Goal: Task Accomplishment & Management: Use online tool/utility

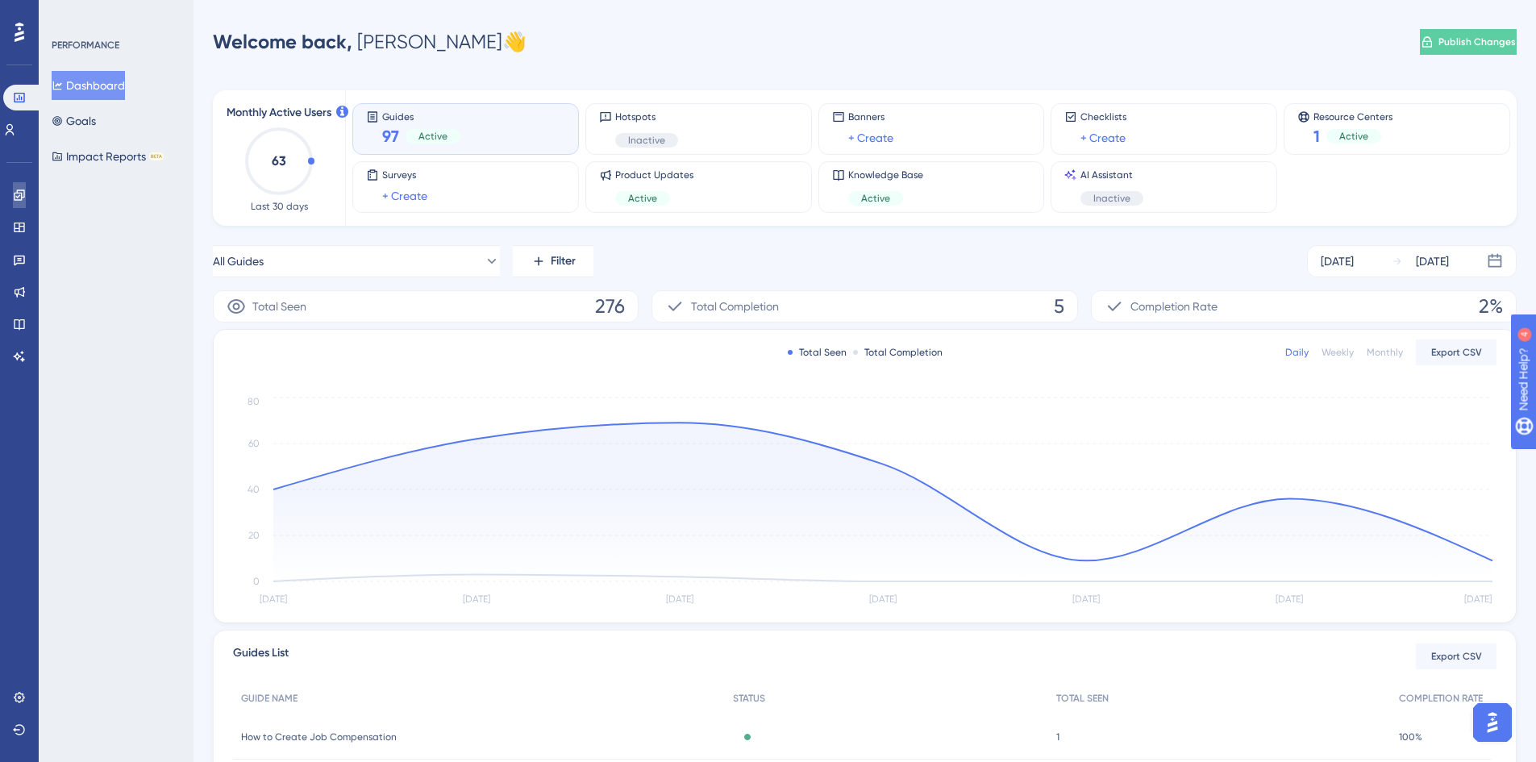
click at [19, 194] on icon at bounding box center [19, 195] width 13 height 13
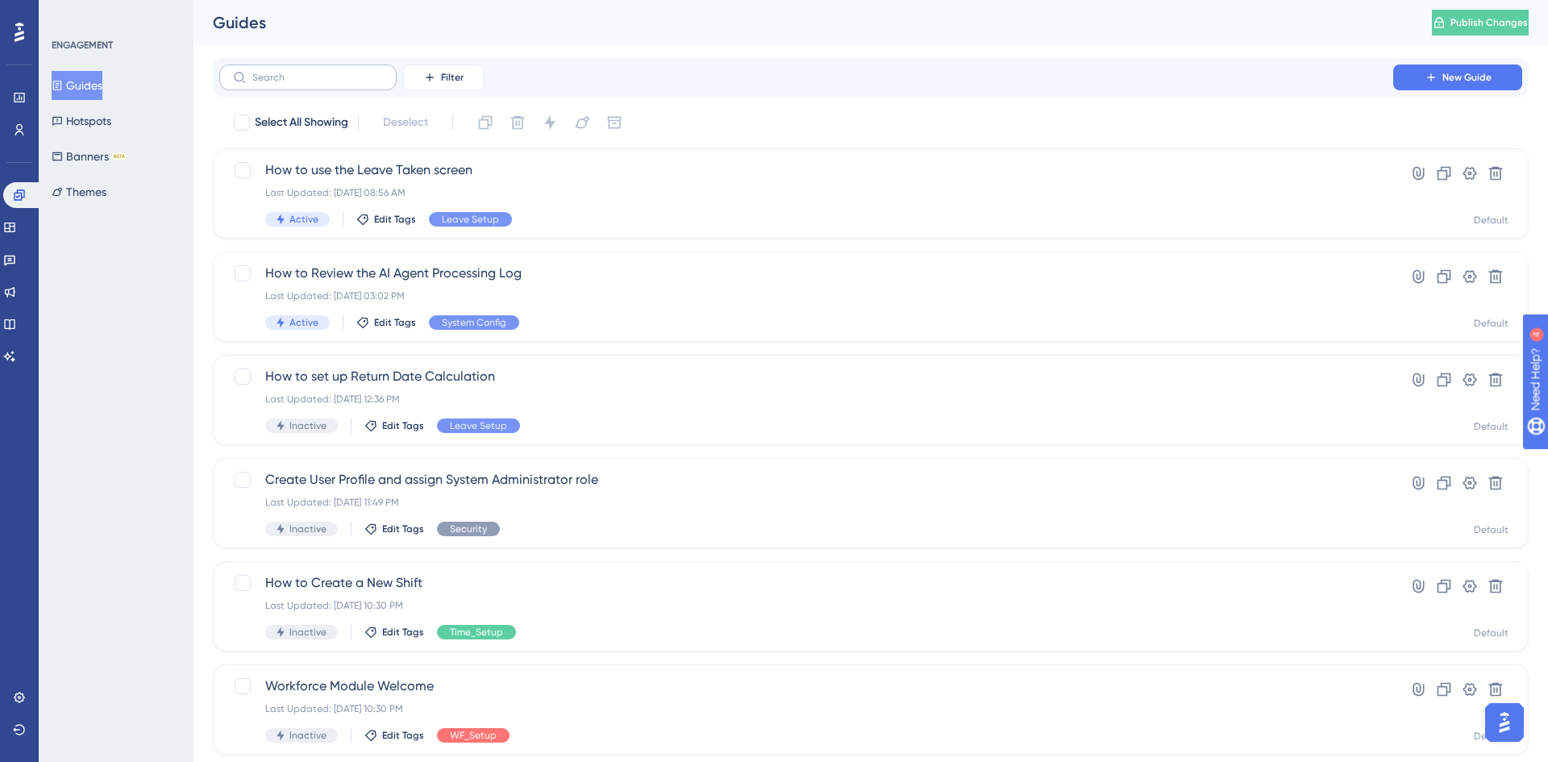
click at [308, 85] on label at bounding box center [307, 78] width 177 height 26
click at [308, 83] on input "text" at bounding box center [317, 77] width 131 height 11
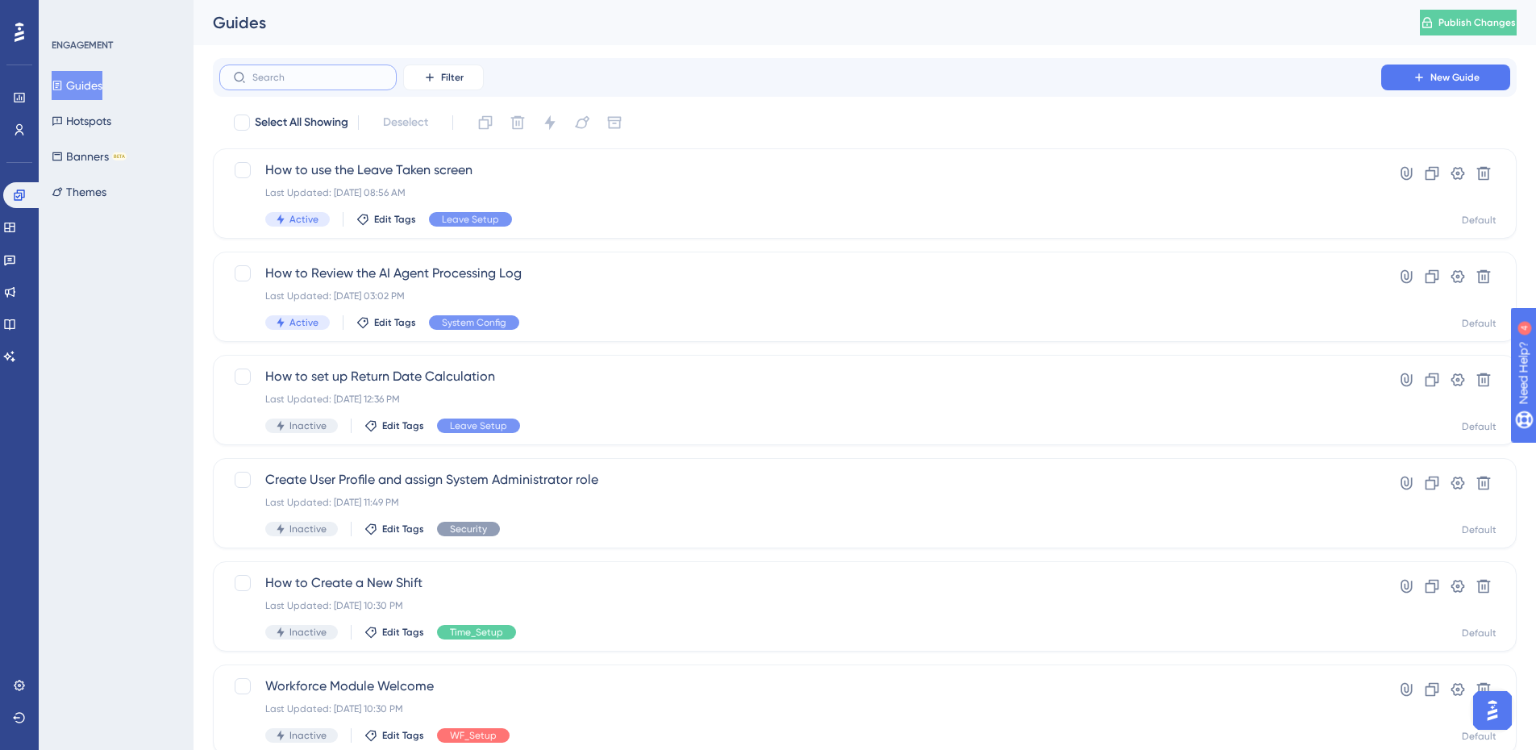
click at [308, 79] on input "text" at bounding box center [317, 77] width 131 height 11
type input "c"
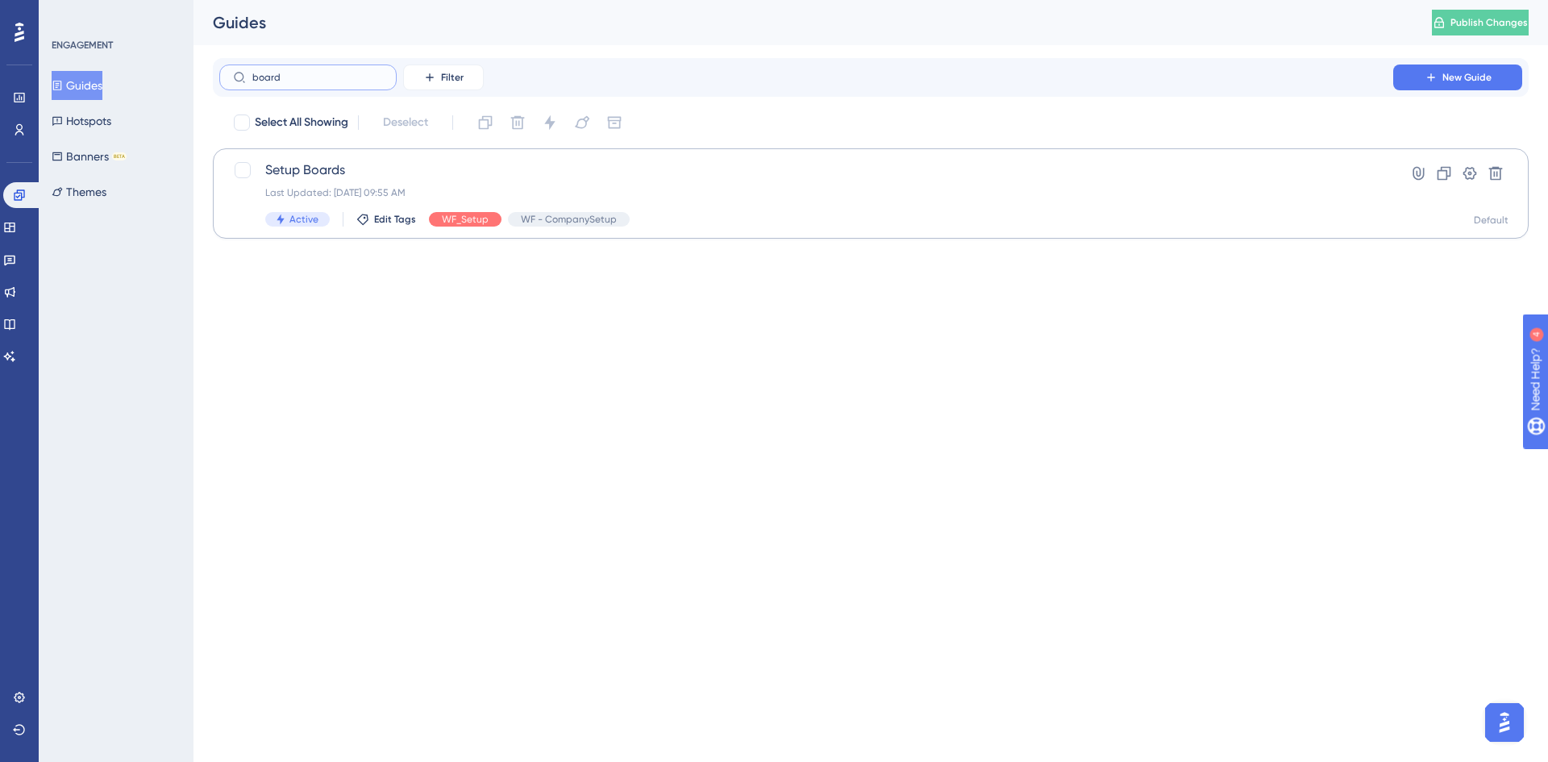
type input "board"
click at [295, 175] on span "Setup Boards" at bounding box center [806, 169] width 1082 height 19
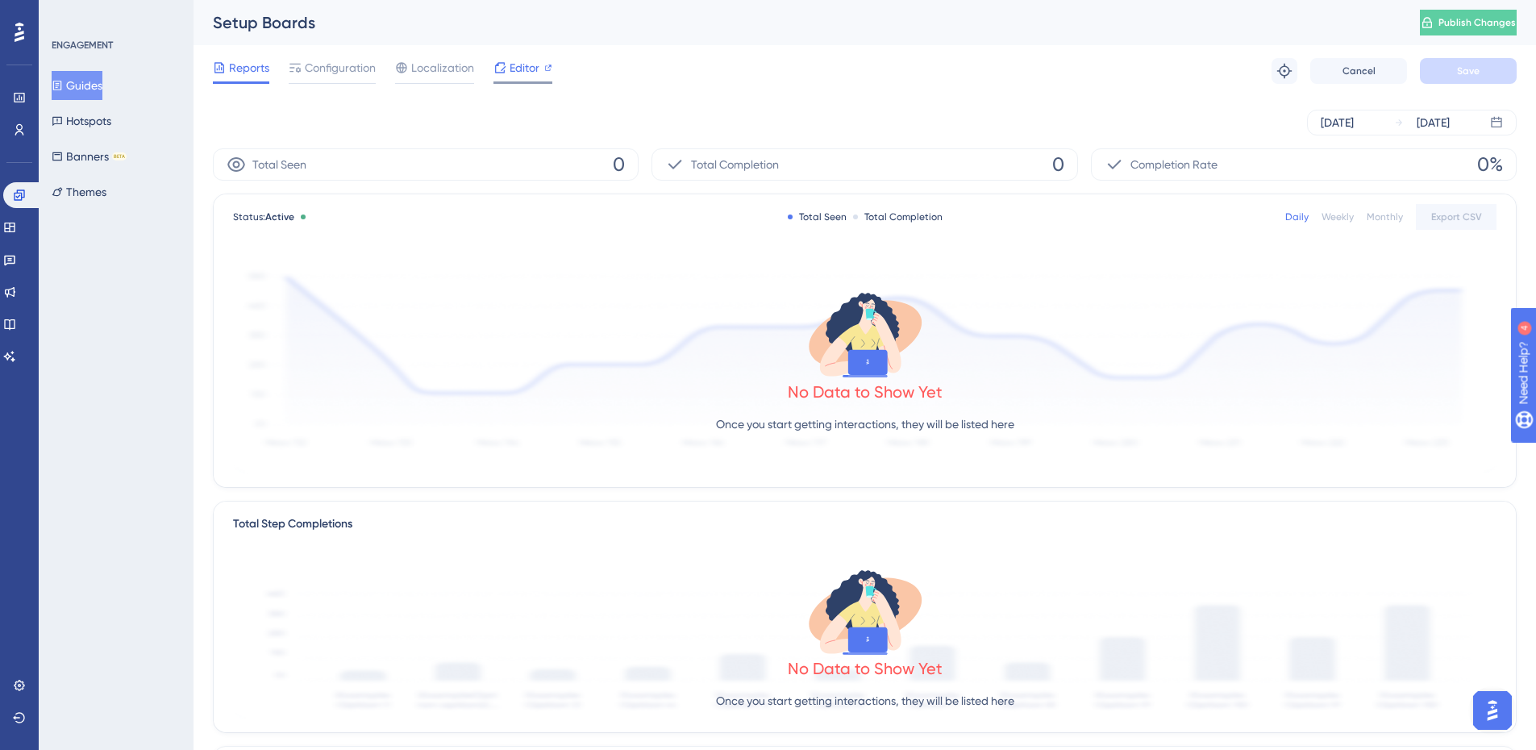
click at [518, 69] on span "Editor" at bounding box center [525, 67] width 30 height 19
click at [536, 71] on span "Editor" at bounding box center [525, 67] width 30 height 19
click at [93, 85] on button "Guides" at bounding box center [77, 85] width 51 height 29
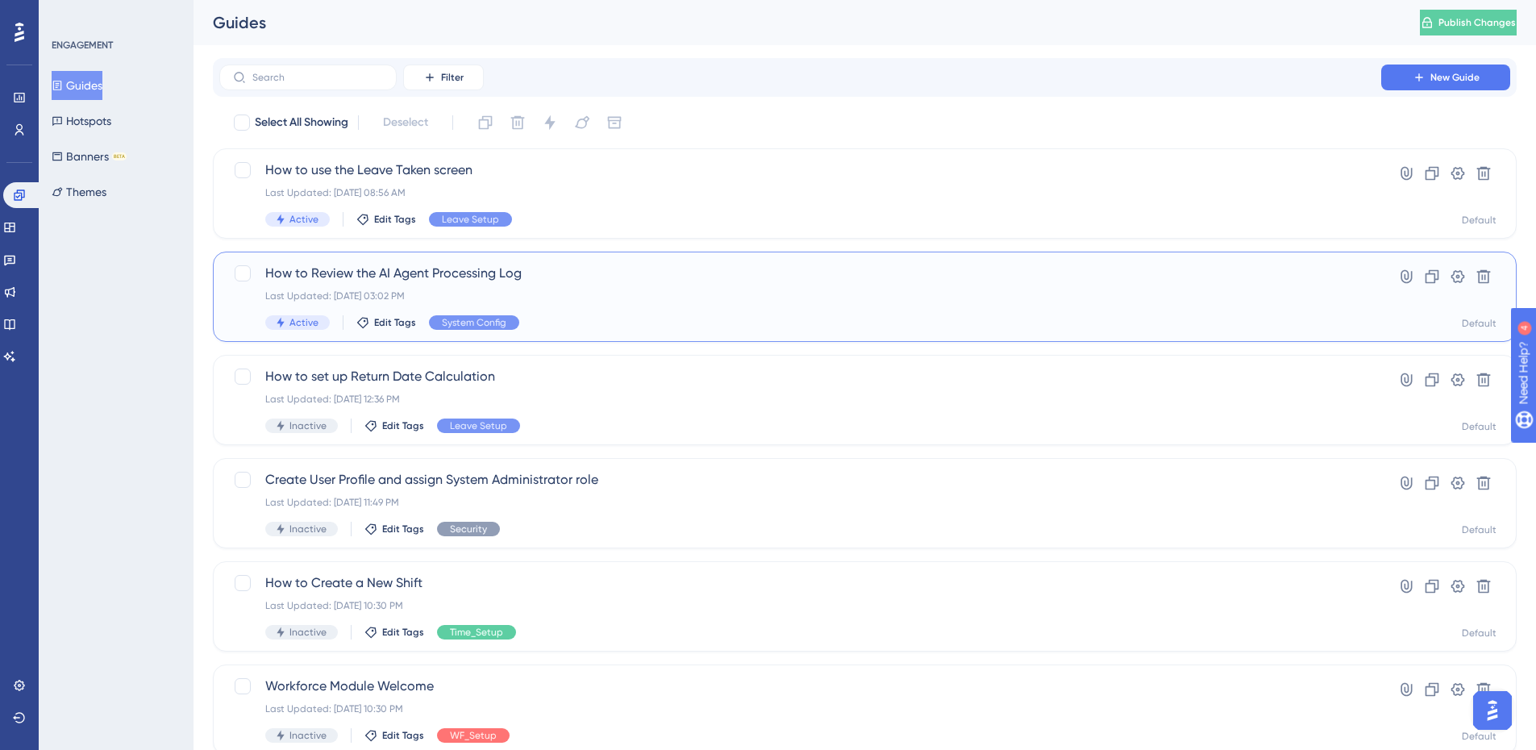
click at [502, 277] on span "How to Review the AI Agent Processing Log" at bounding box center [800, 273] width 1070 height 19
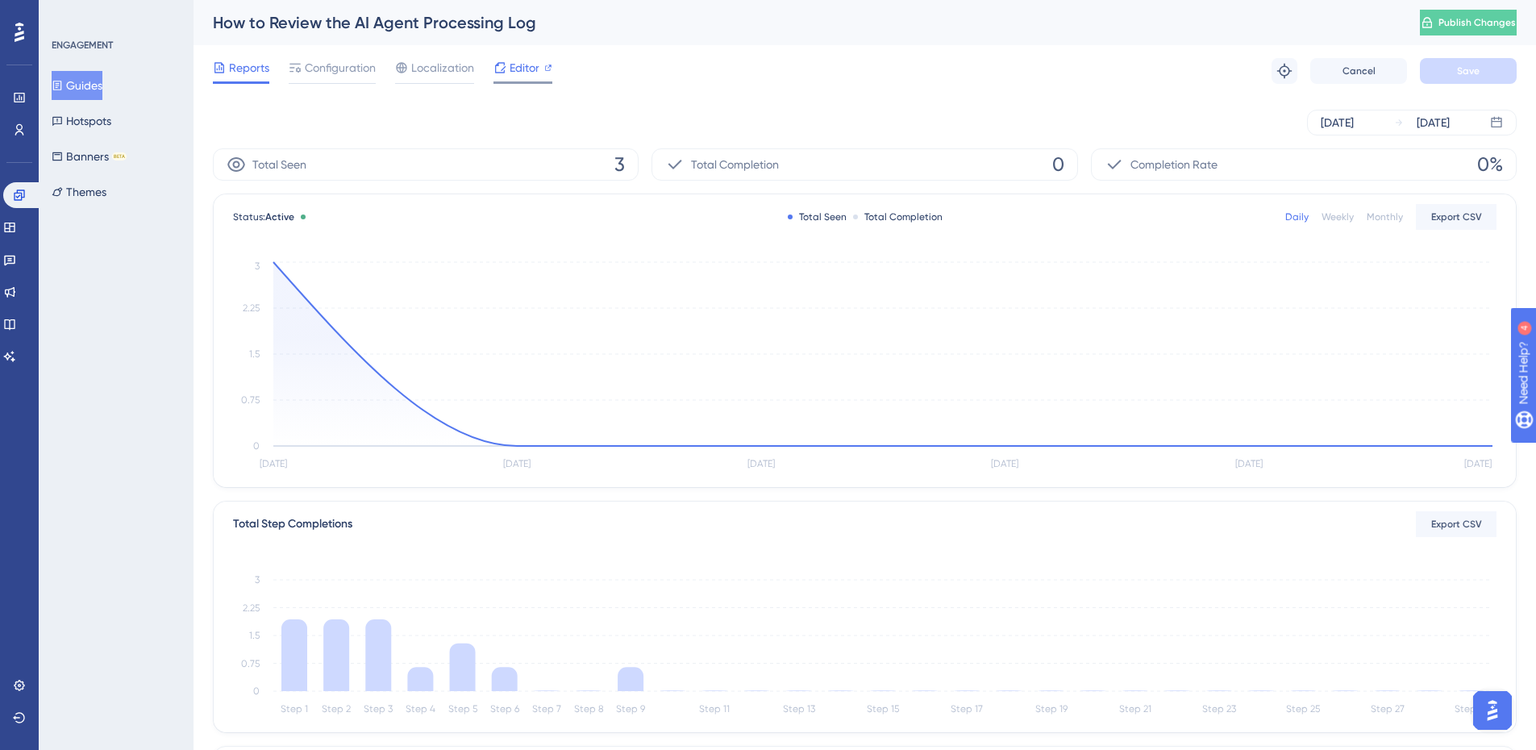
click at [527, 76] on span "Editor" at bounding box center [525, 67] width 30 height 19
